Goal: Task Accomplishment & Management: Use online tool/utility

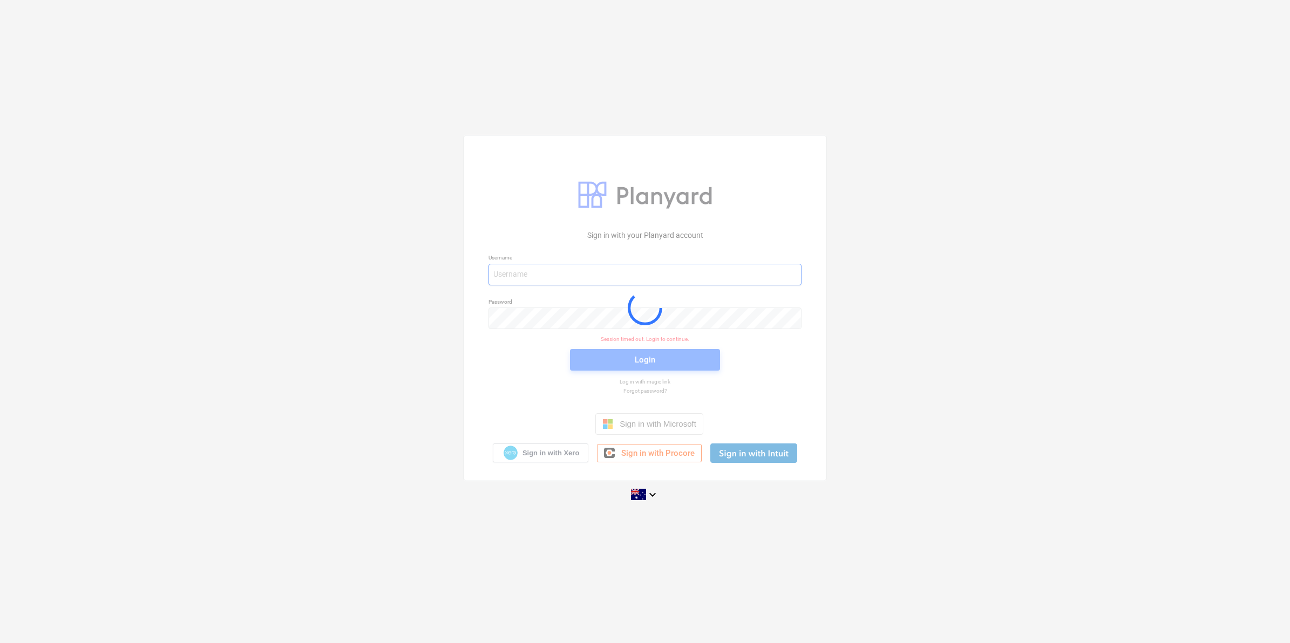
type input "[EMAIL_ADDRESS][DOMAIN_NAME]"
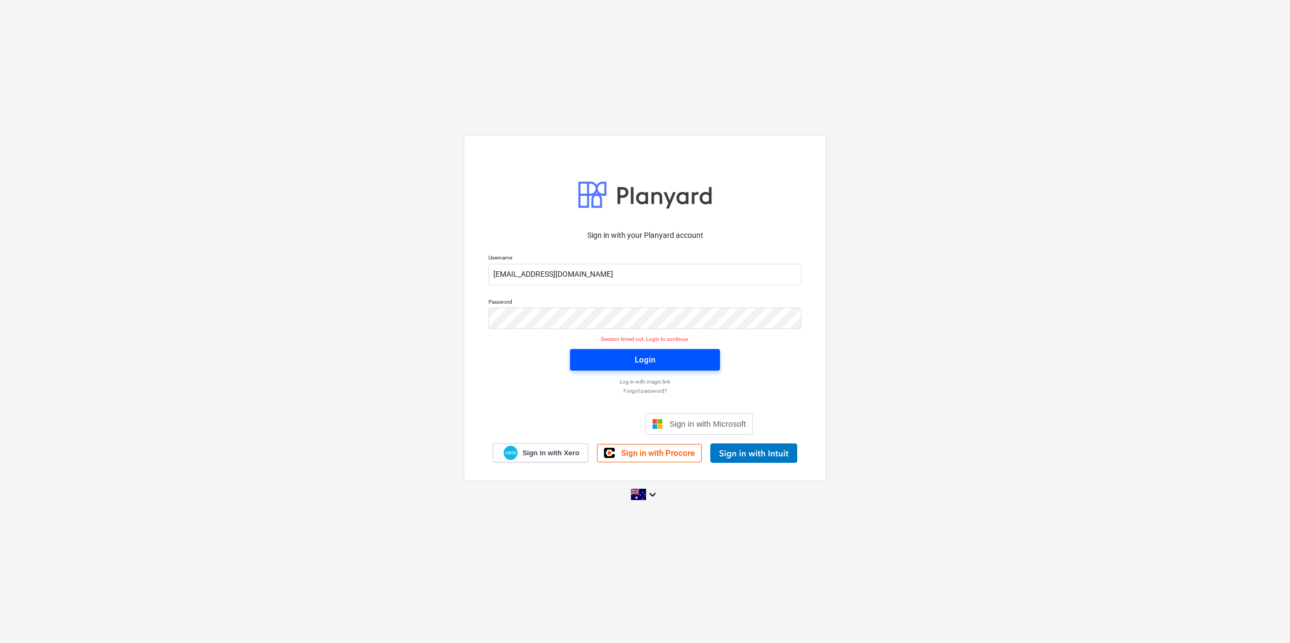
click at [622, 368] on button "Login" at bounding box center [645, 360] width 150 height 22
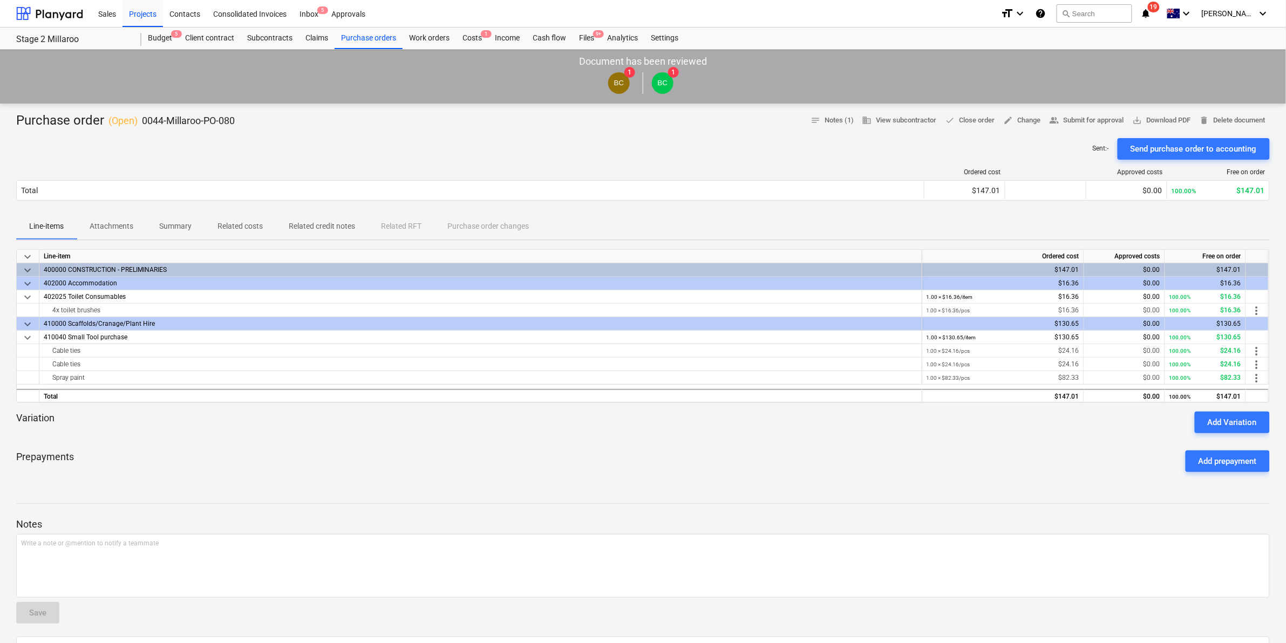
click at [1152, 9] on icon "notifications" at bounding box center [1146, 13] width 11 height 13
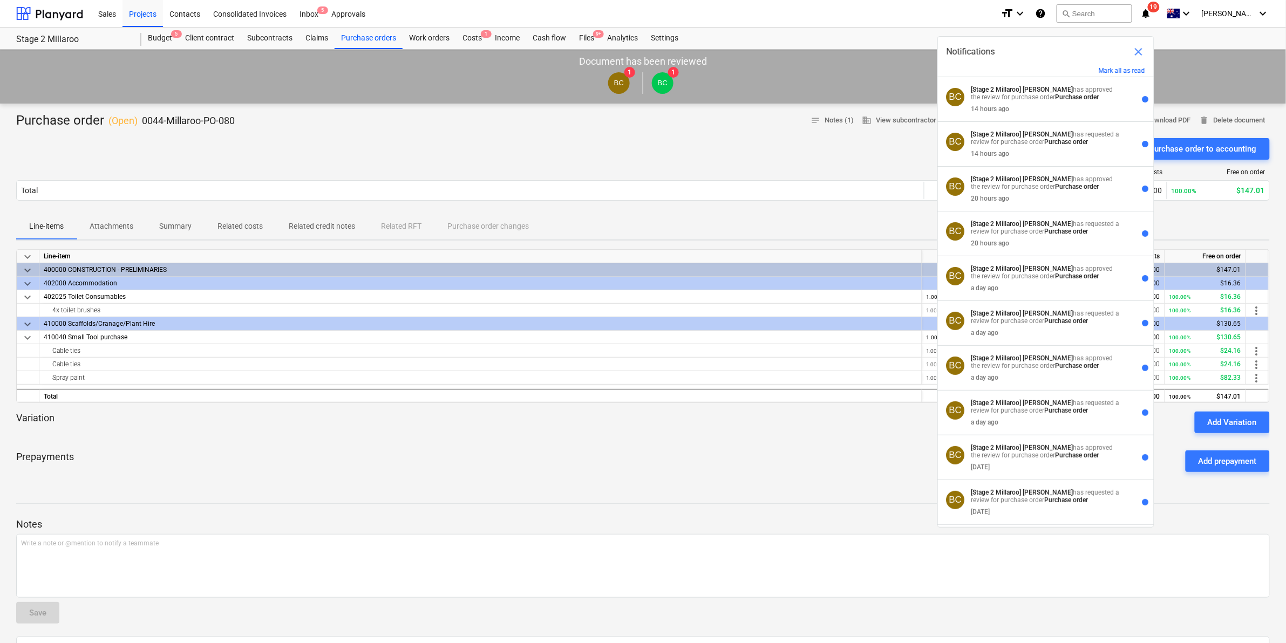
drag, startPoint x: 930, startPoint y: 17, endPoint x: 894, endPoint y: 19, distance: 35.7
click at [928, 17] on div "Sales Projects Contacts Consolidated Invoices Inbox 5 Approvals" at bounding box center [542, 13] width 900 height 27
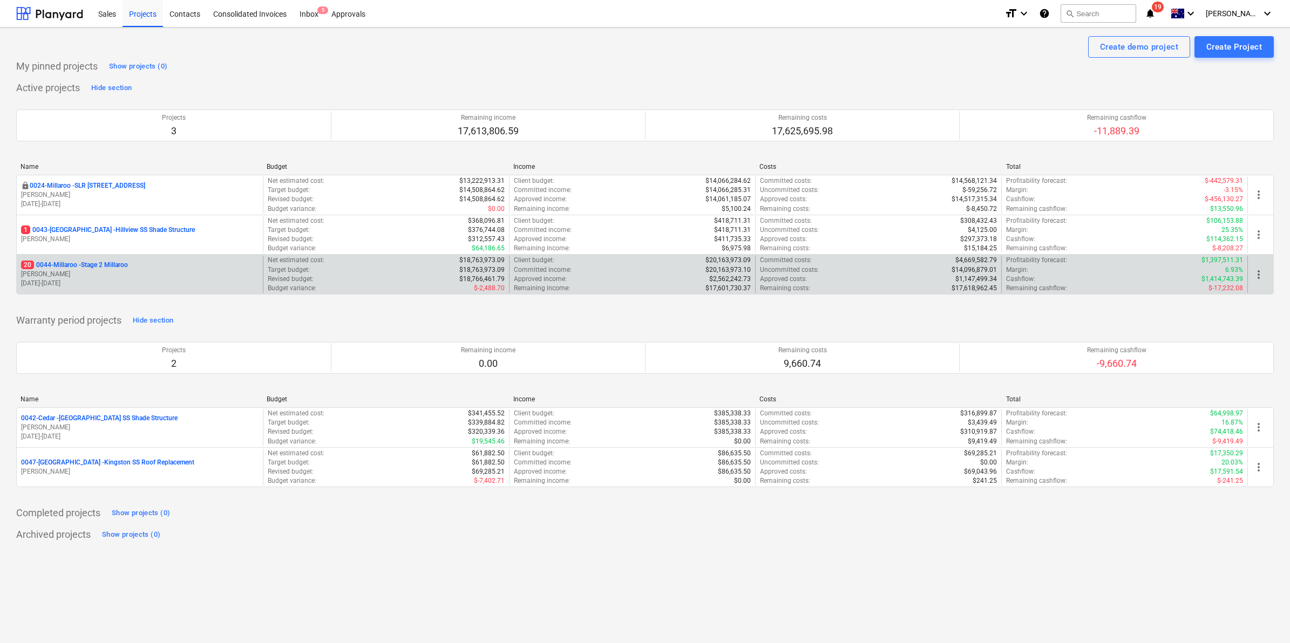
click at [97, 264] on p "20 0044-Millaroo - Stage 2 Millaroo" at bounding box center [74, 265] width 107 height 9
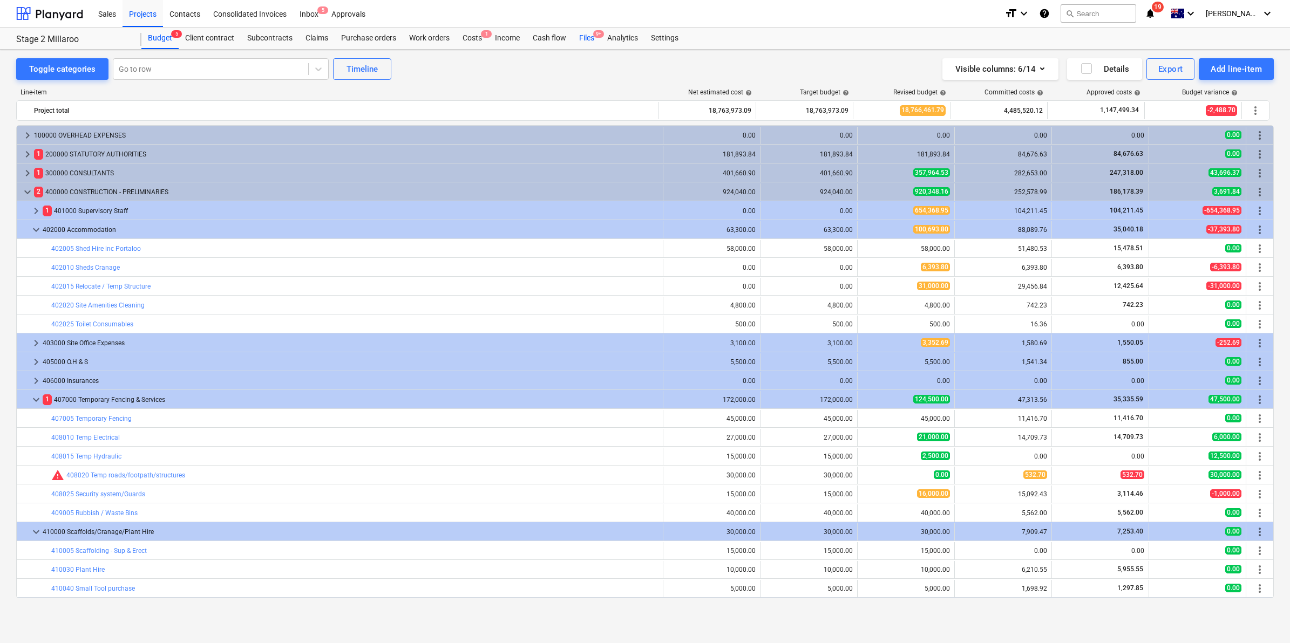
click at [583, 41] on div "Files 9+" at bounding box center [587, 39] width 28 height 22
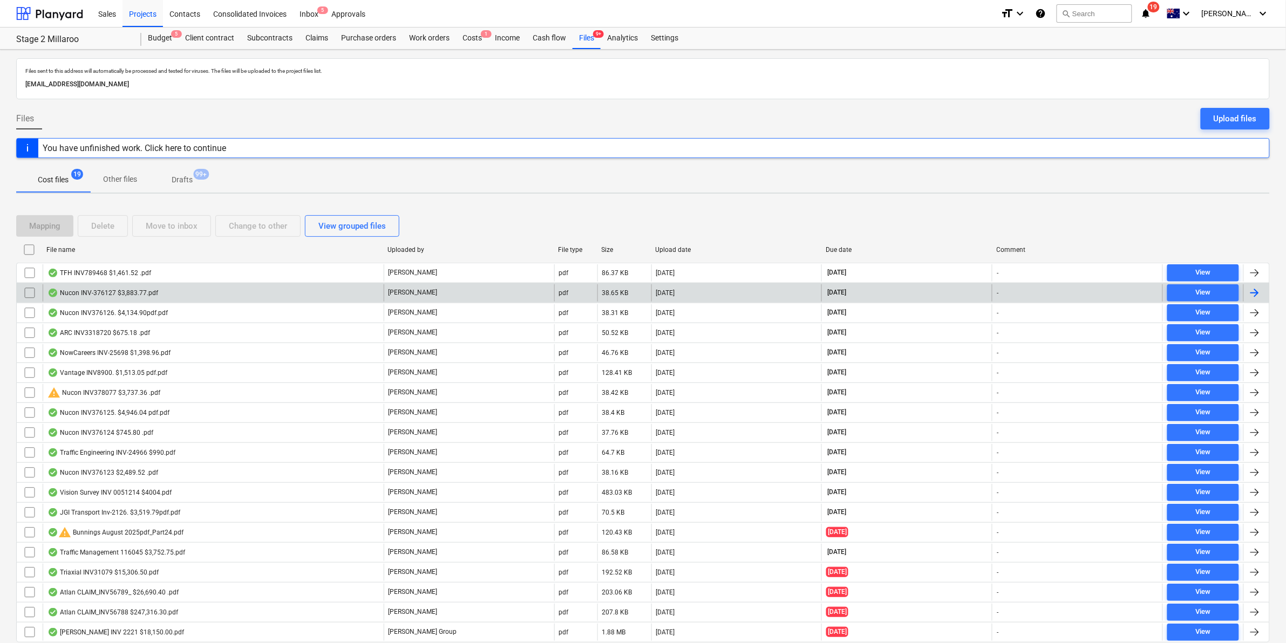
click at [152, 295] on div "Nucon INV-376127 $3,883.77.pdf" at bounding box center [102, 293] width 111 height 9
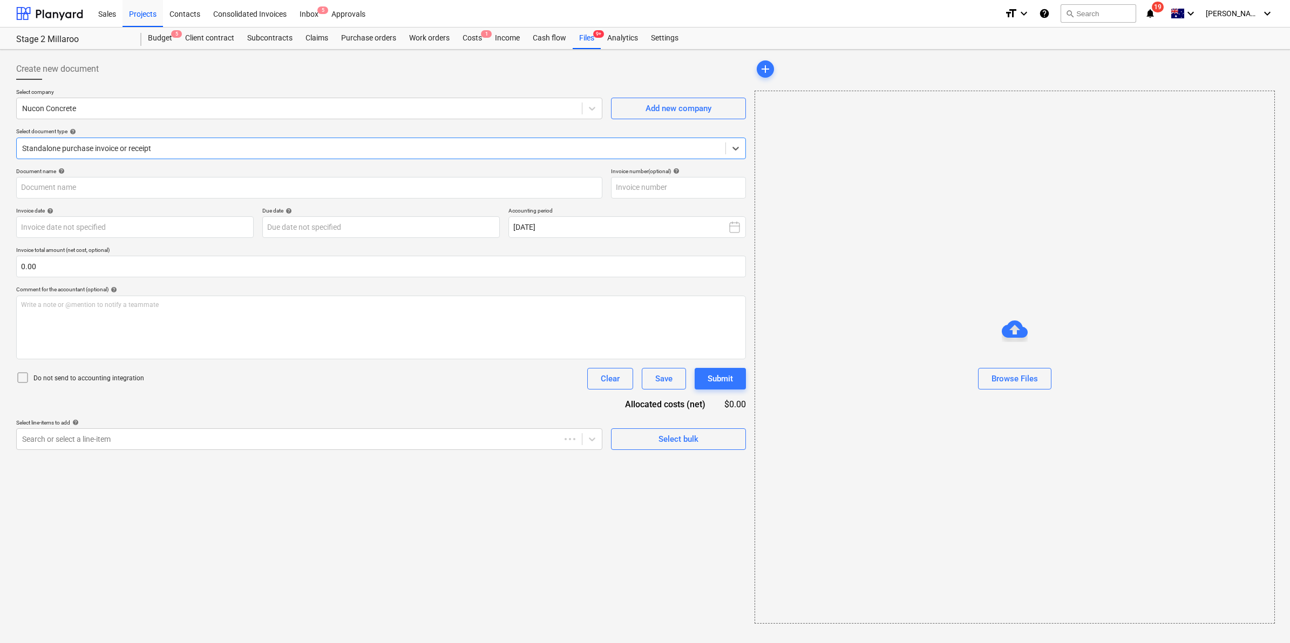
type input "376127"
type input "15 Sep 2025"
type input "30 Oct 2025"
click at [583, 43] on div "Files 9+" at bounding box center [587, 39] width 28 height 22
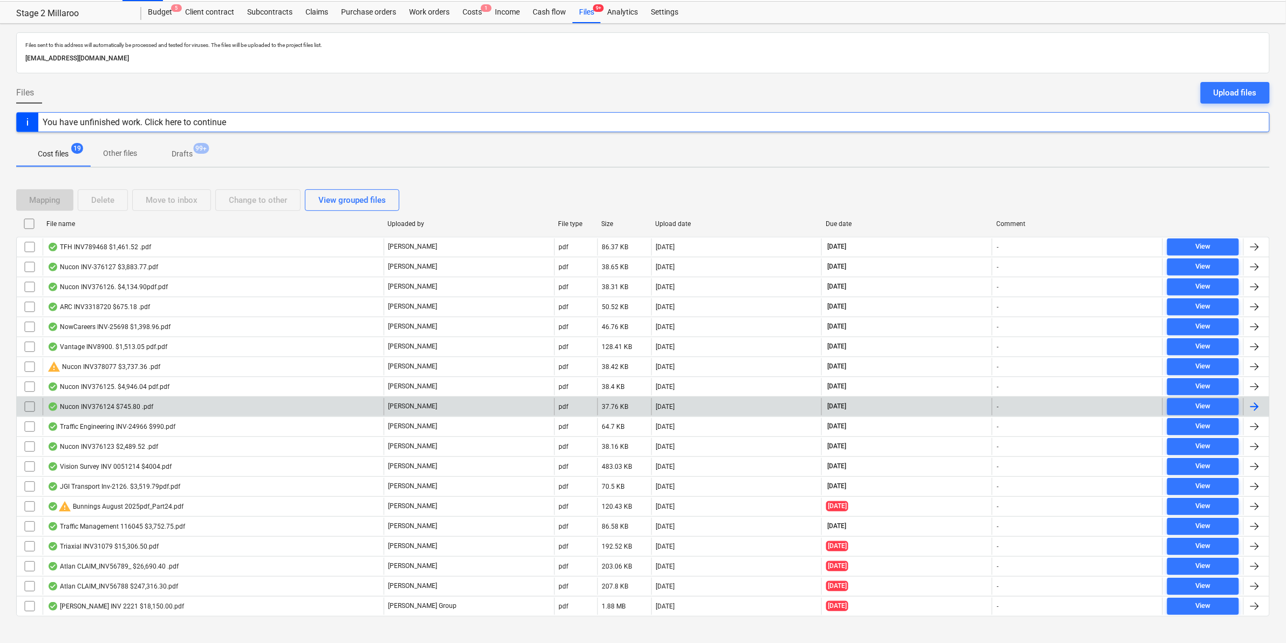
scroll to position [40, 0]
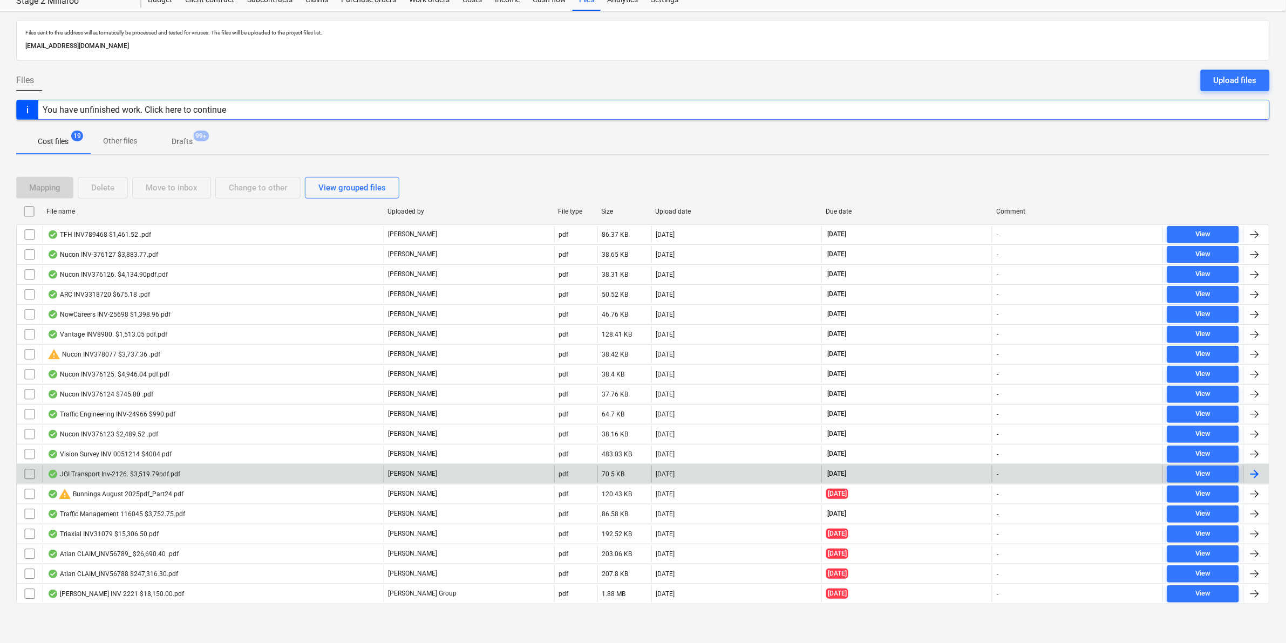
click at [153, 473] on div "JGI Transport Inv-2126. $3,519.79pdf.pdf" at bounding box center [113, 474] width 133 height 9
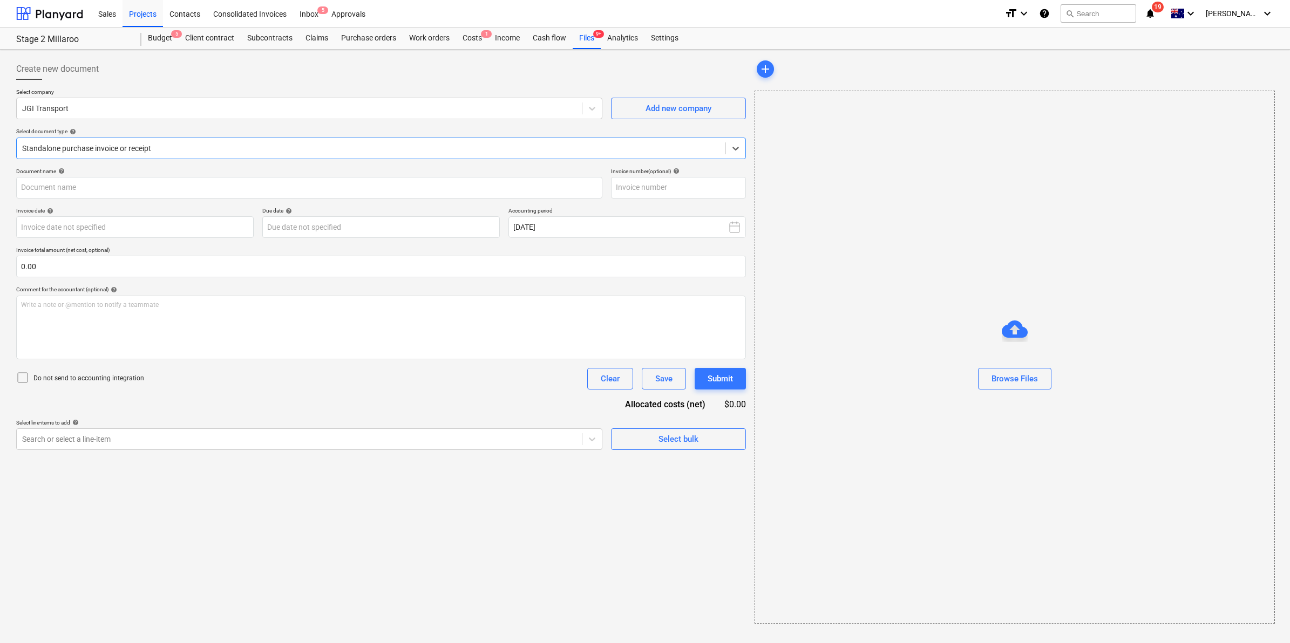
type input "Inv-2126"
type input "11 Sep 2025"
type input "31 Oct 2025"
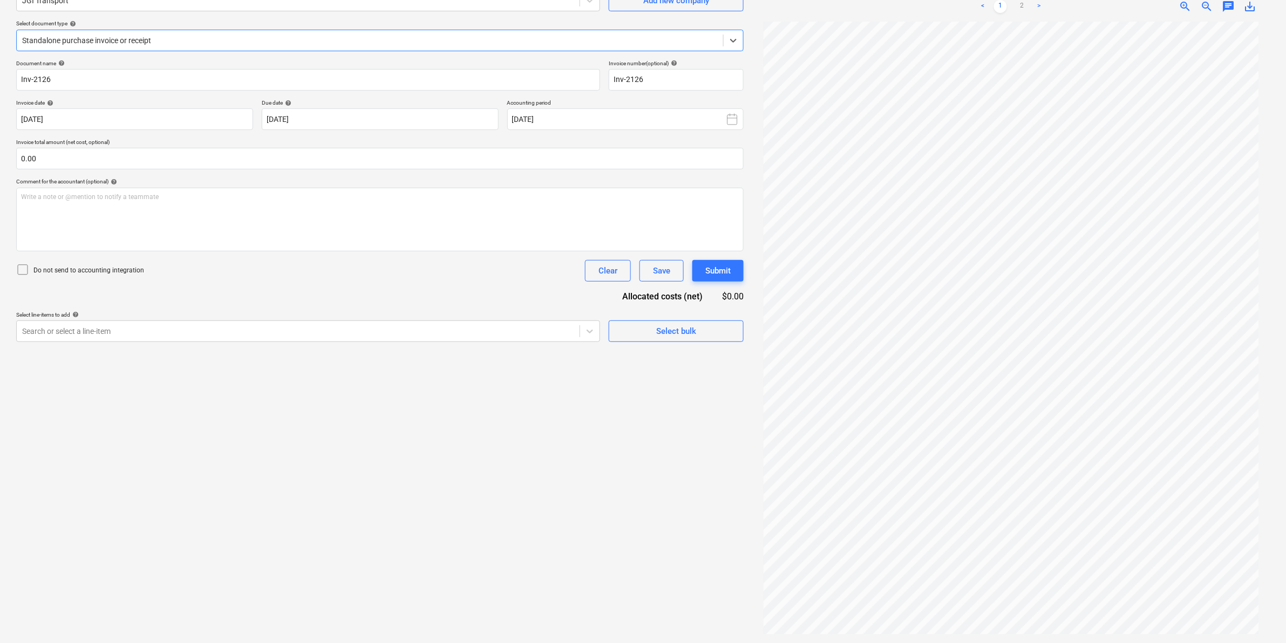
click at [1252, 4] on span "save_alt" at bounding box center [1250, 6] width 13 height 13
